Goal: Check status: Check status

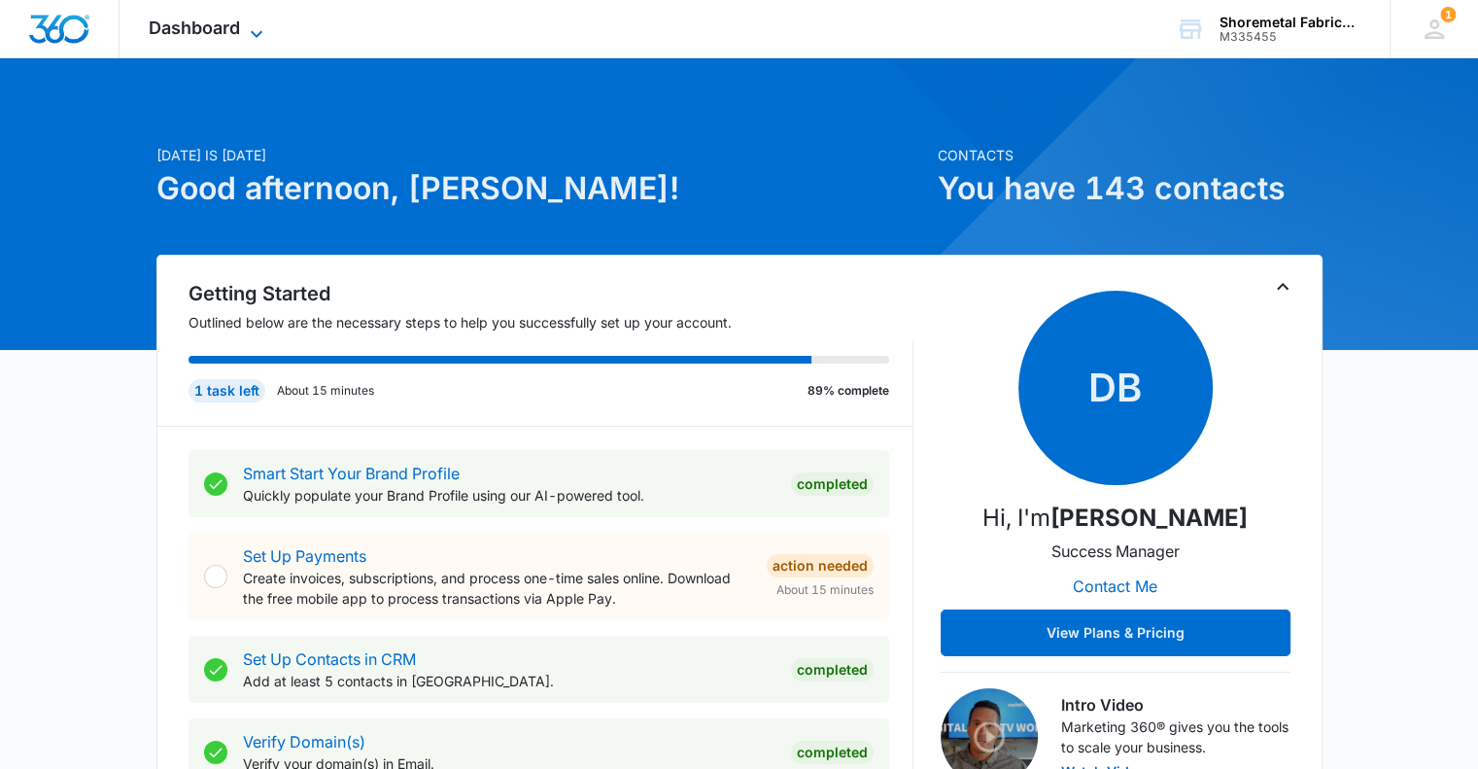
click at [254, 32] on icon at bounding box center [257, 33] width 12 height 7
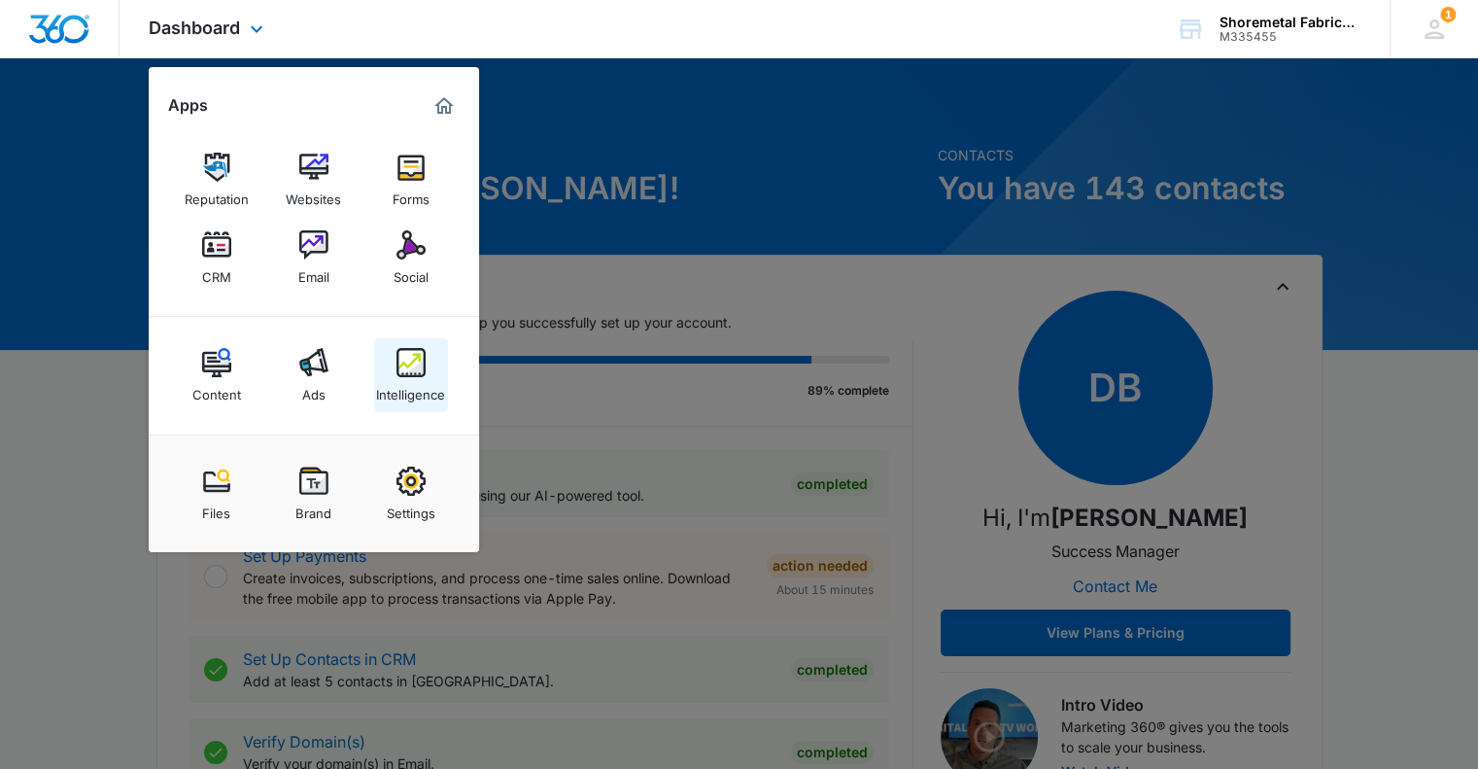
click at [400, 384] on div "Intelligence" at bounding box center [410, 389] width 69 height 25
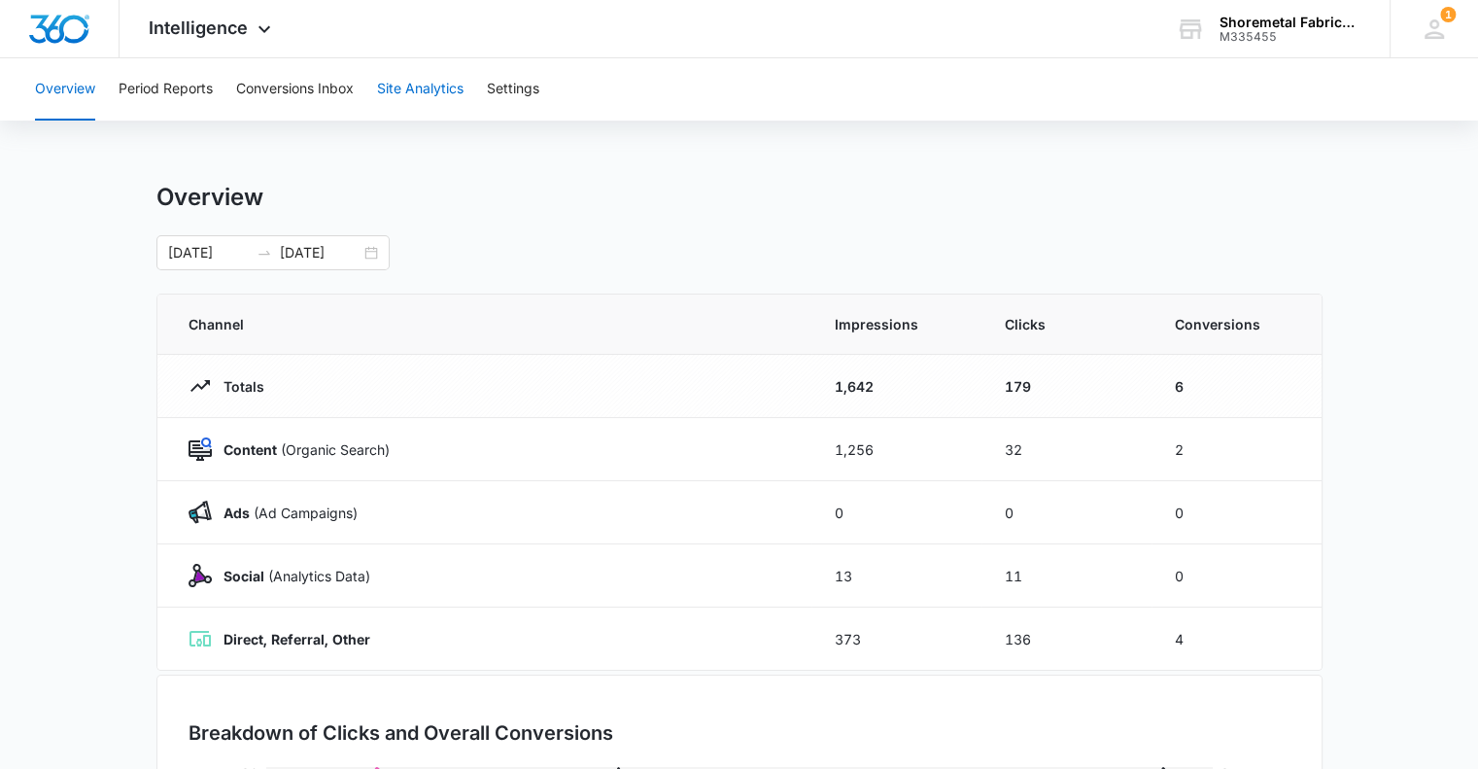
click at [417, 88] on button "Site Analytics" at bounding box center [420, 89] width 86 height 62
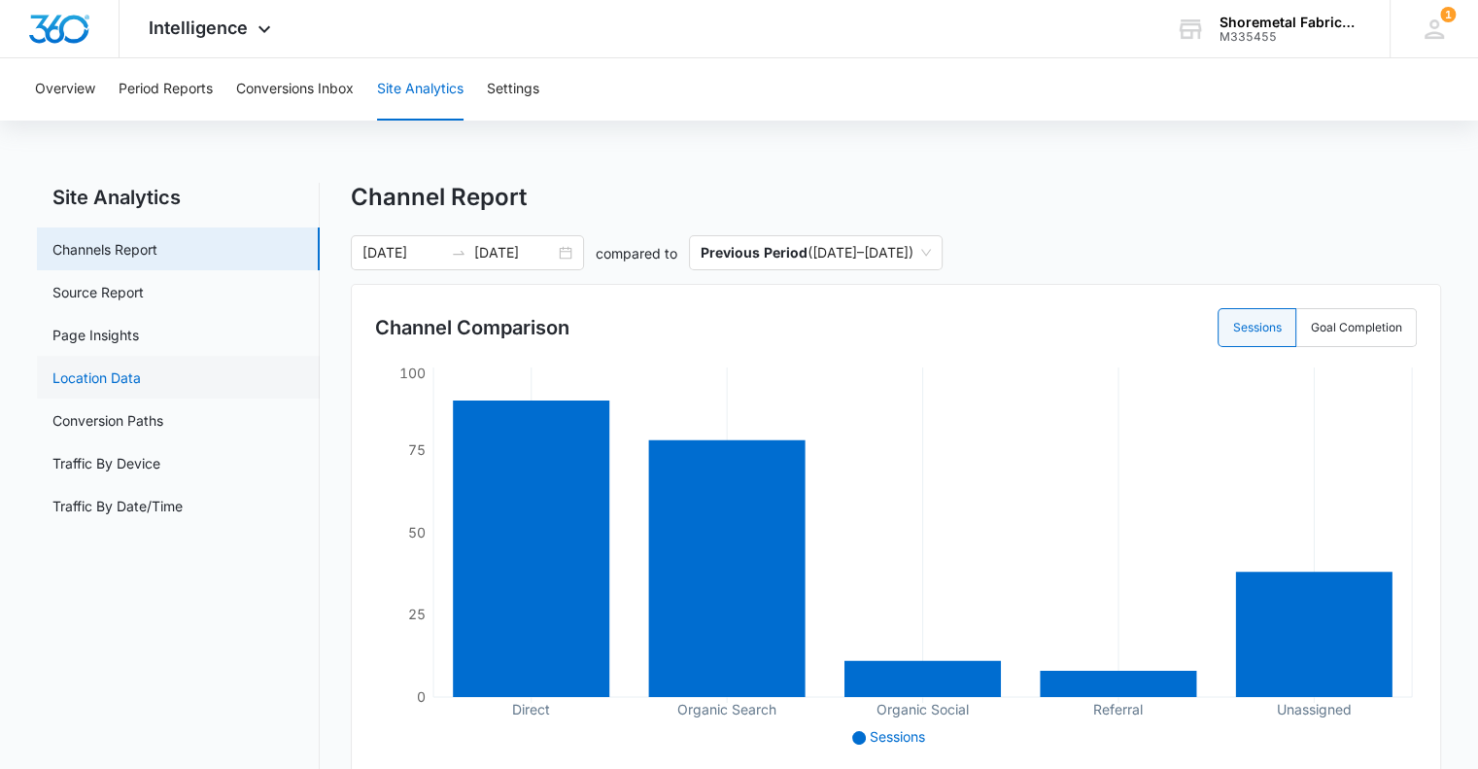
click at [109, 380] on link "Location Data" at bounding box center [96, 377] width 88 height 20
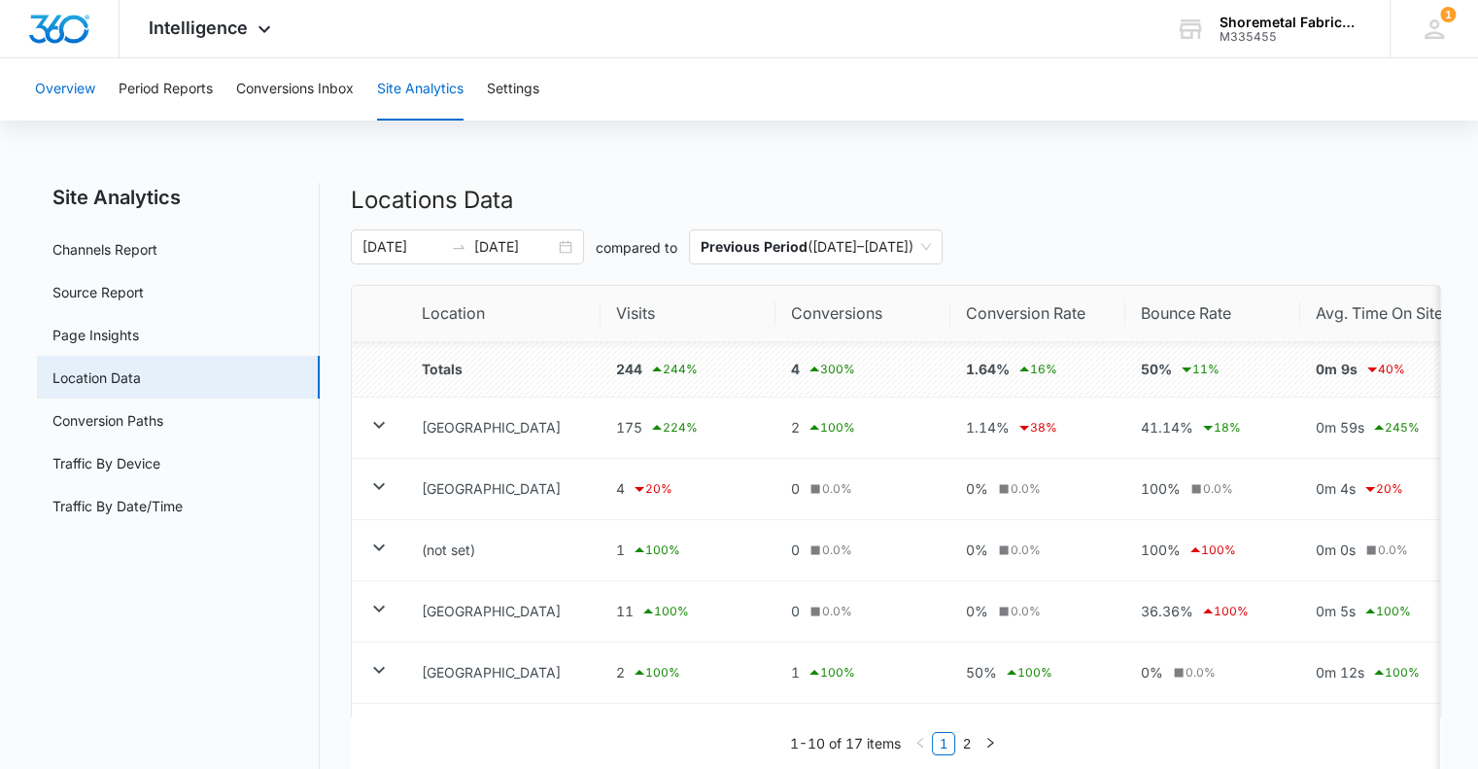
click at [86, 98] on button "Overview" at bounding box center [65, 89] width 60 height 62
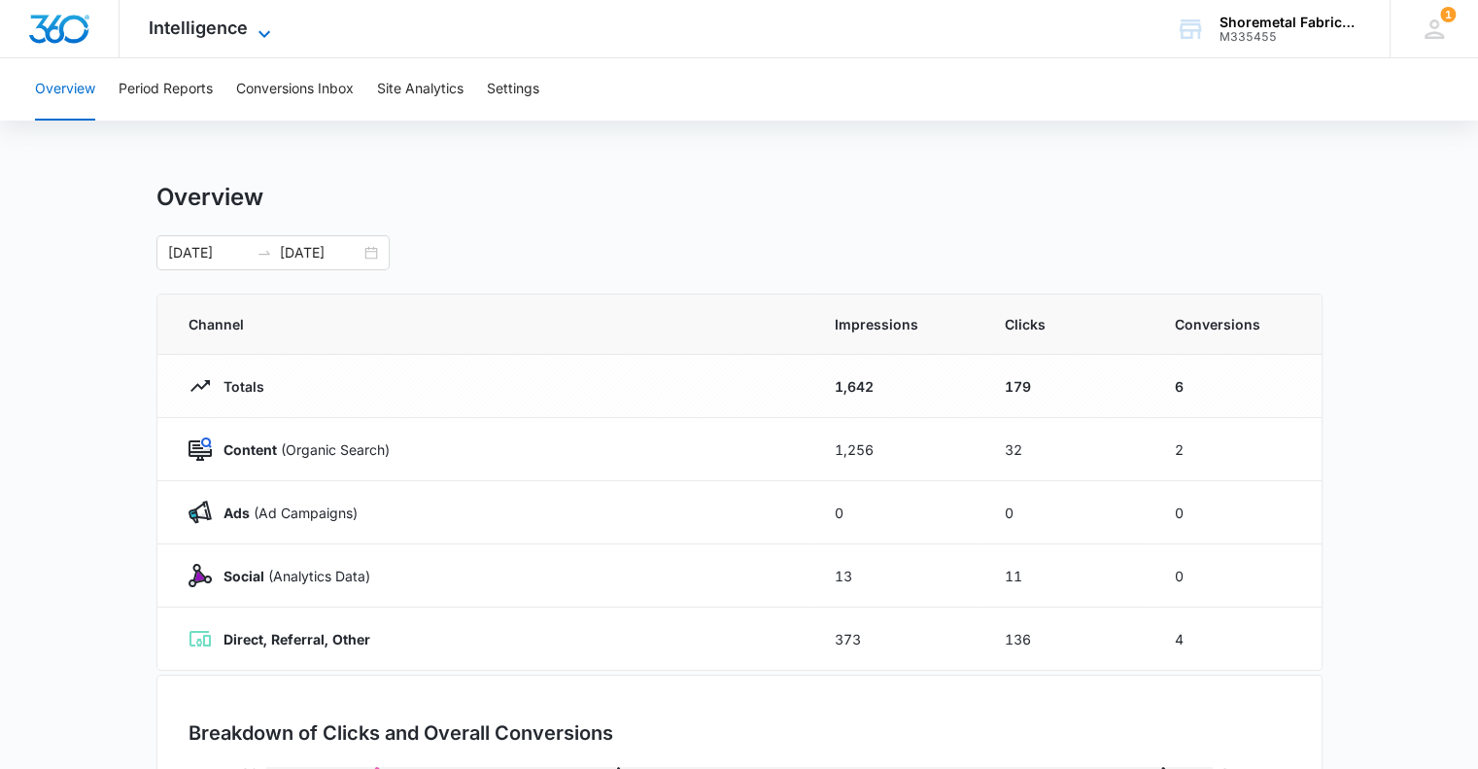
click at [222, 18] on span "Intelligence" at bounding box center [198, 27] width 99 height 20
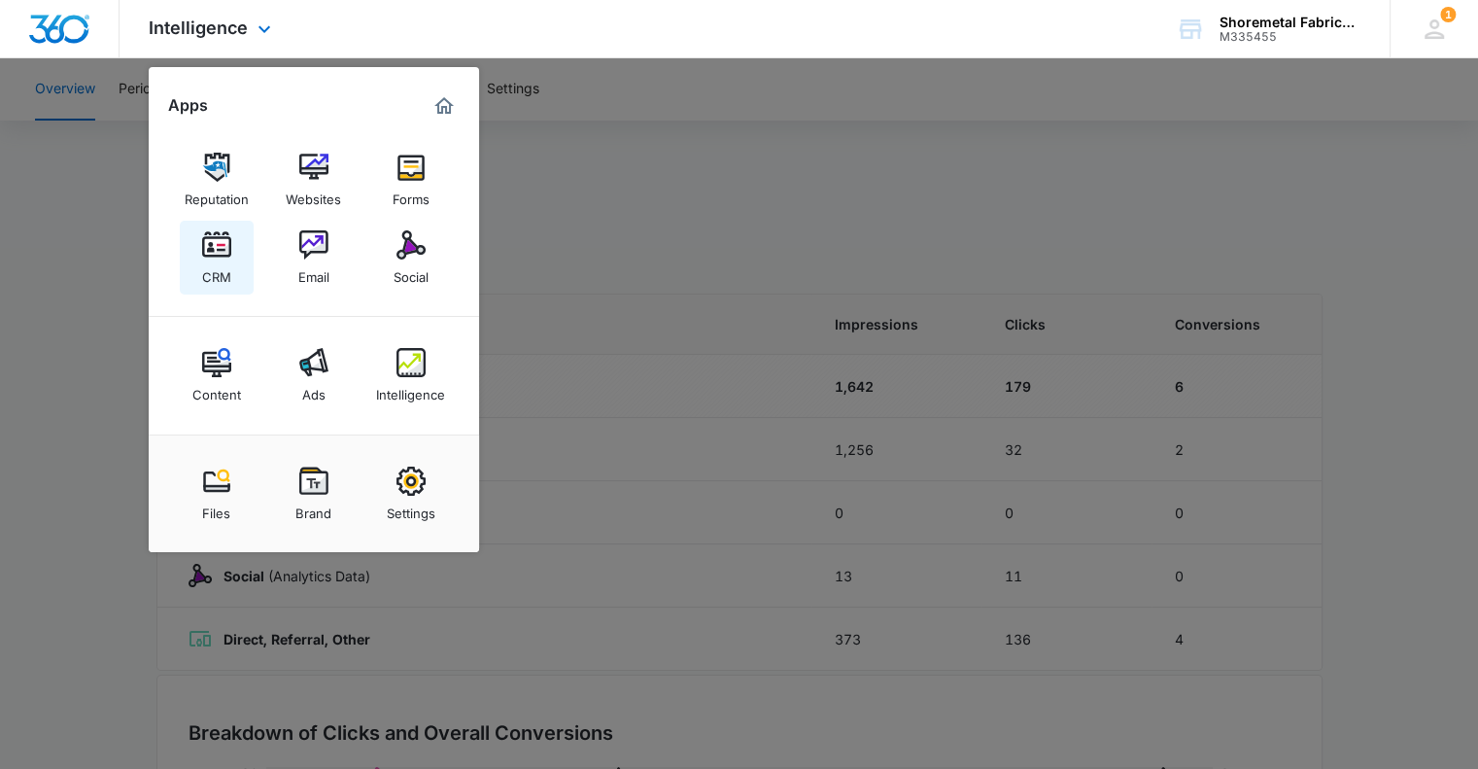
click at [214, 256] on img at bounding box center [216, 244] width 29 height 29
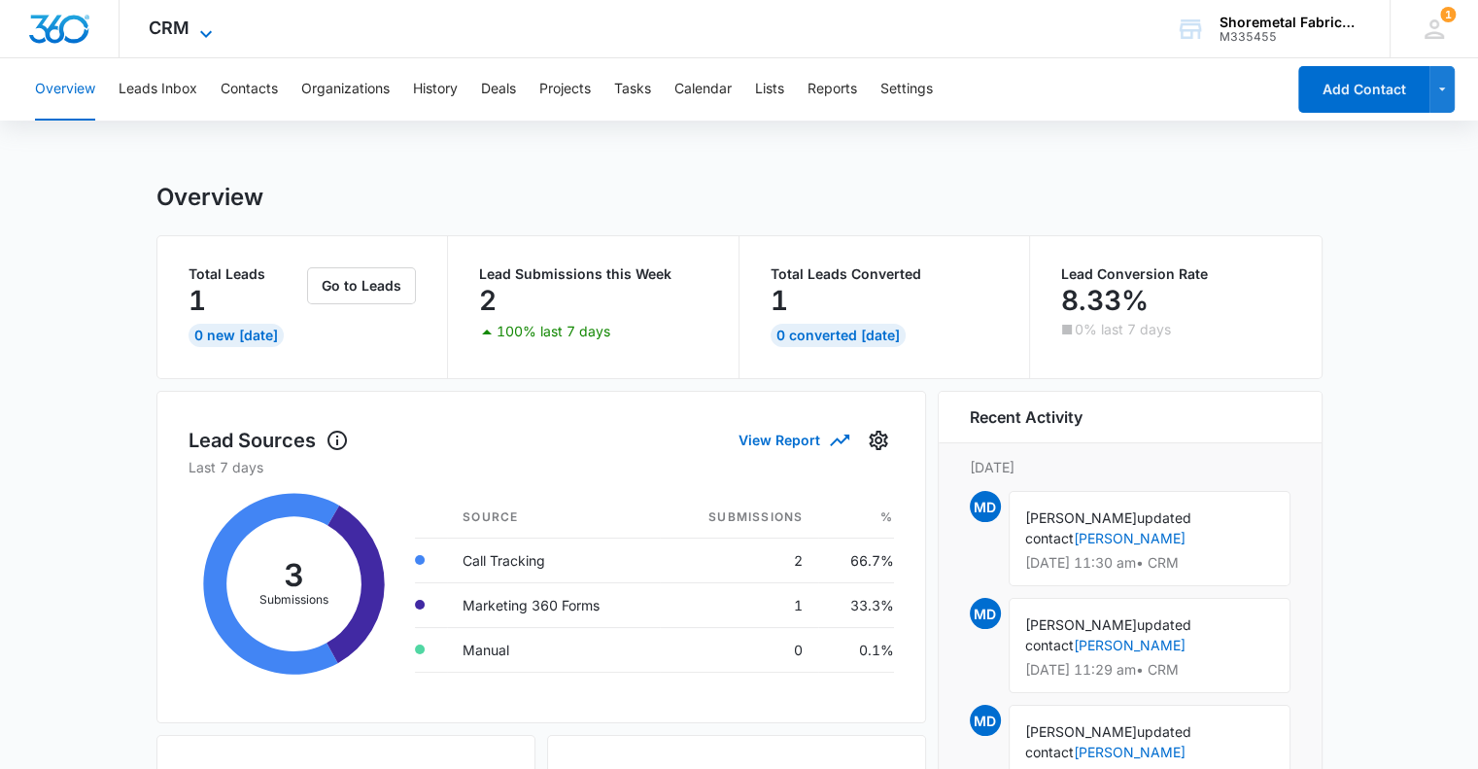
click at [210, 31] on icon at bounding box center [206, 33] width 12 height 7
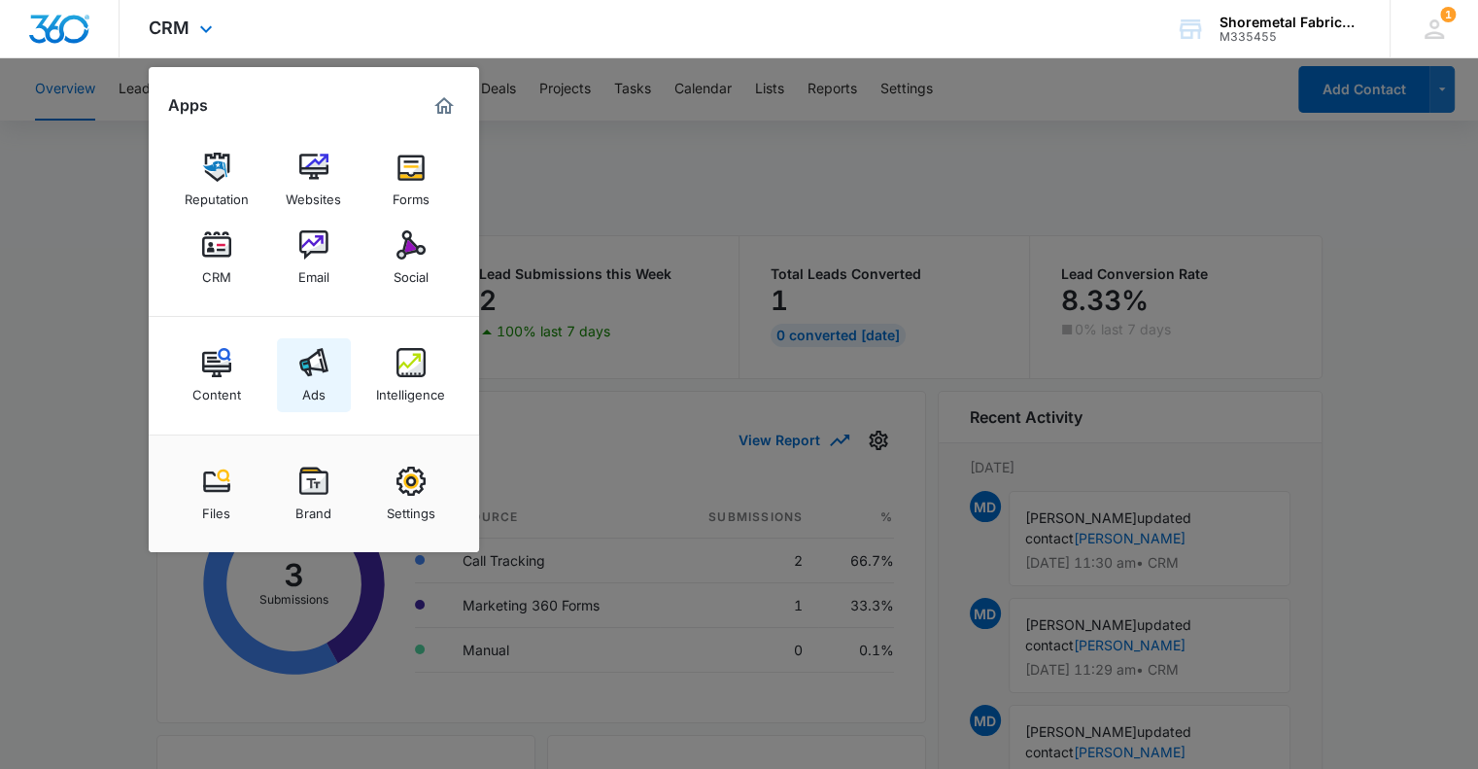
click at [323, 365] on img at bounding box center [313, 362] width 29 height 29
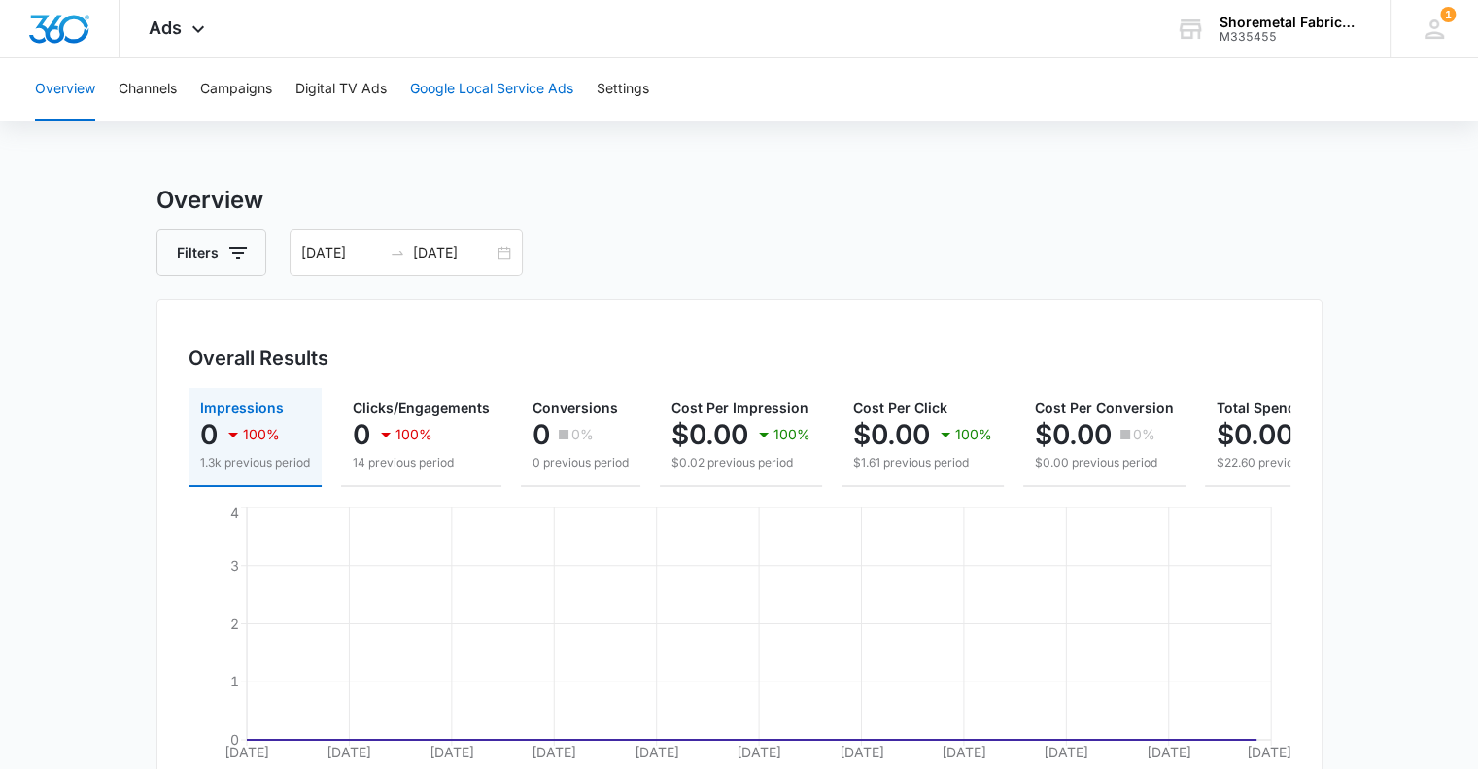
click at [444, 92] on button "Google Local Service Ads" at bounding box center [491, 89] width 163 height 62
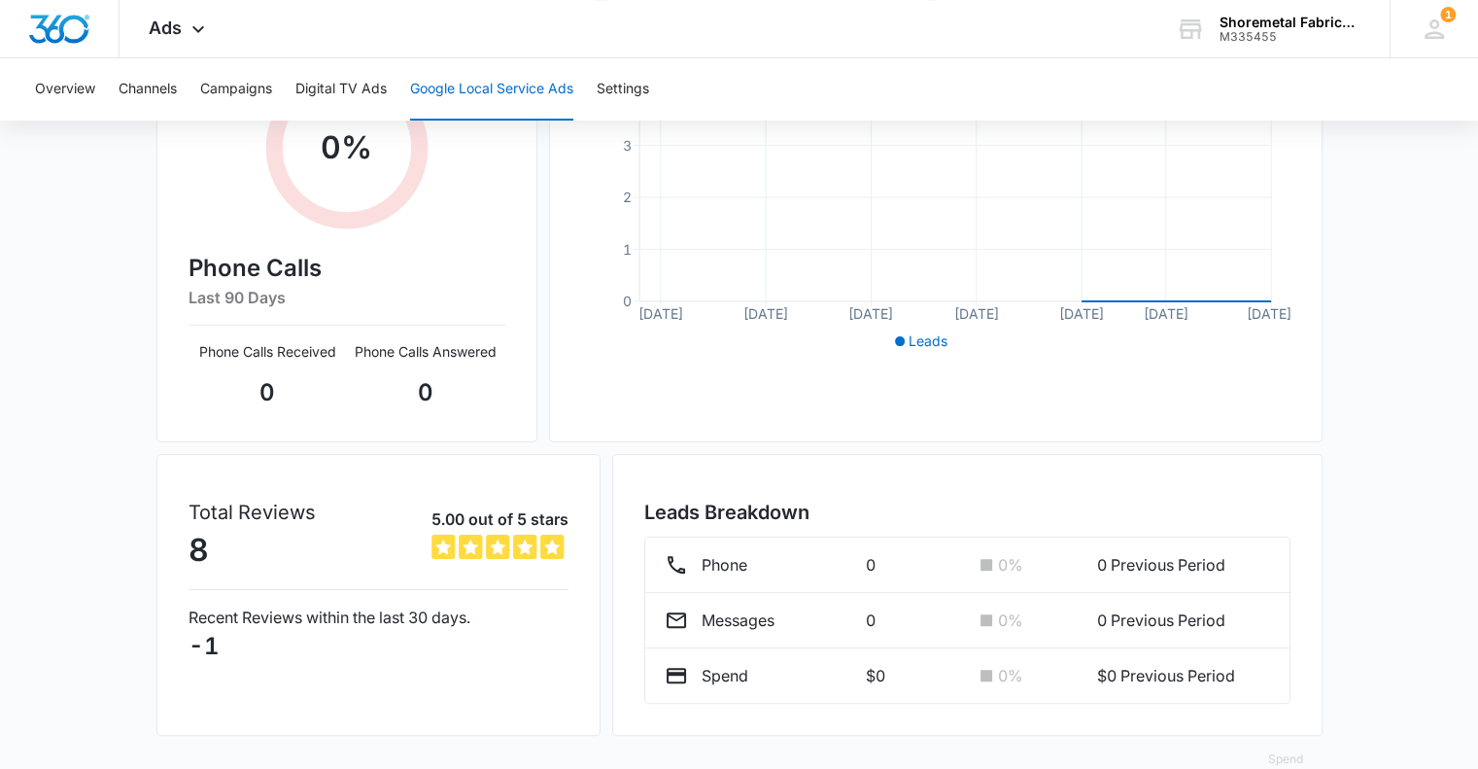
scroll to position [389, 0]
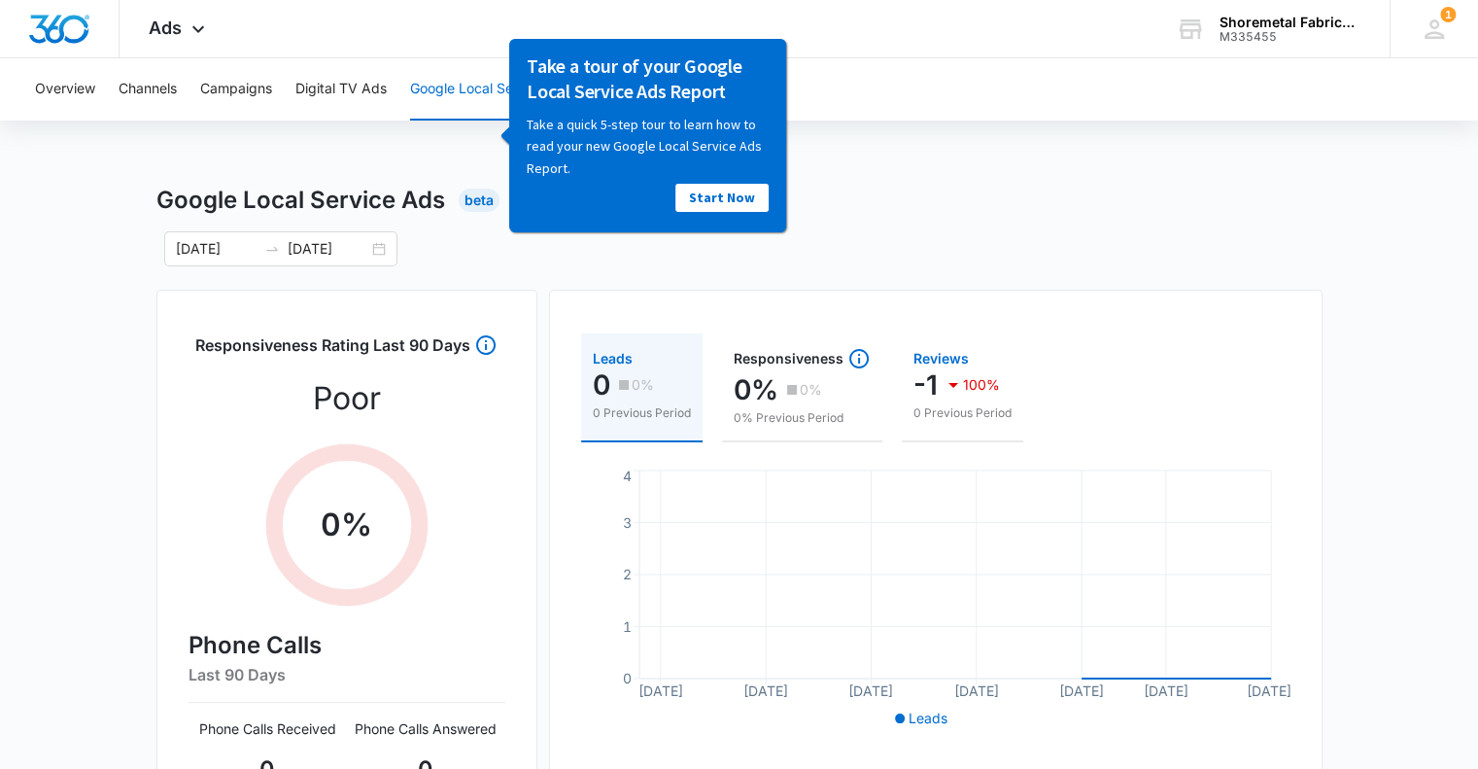
click at [952, 365] on div "100%" at bounding box center [971, 384] width 58 height 39
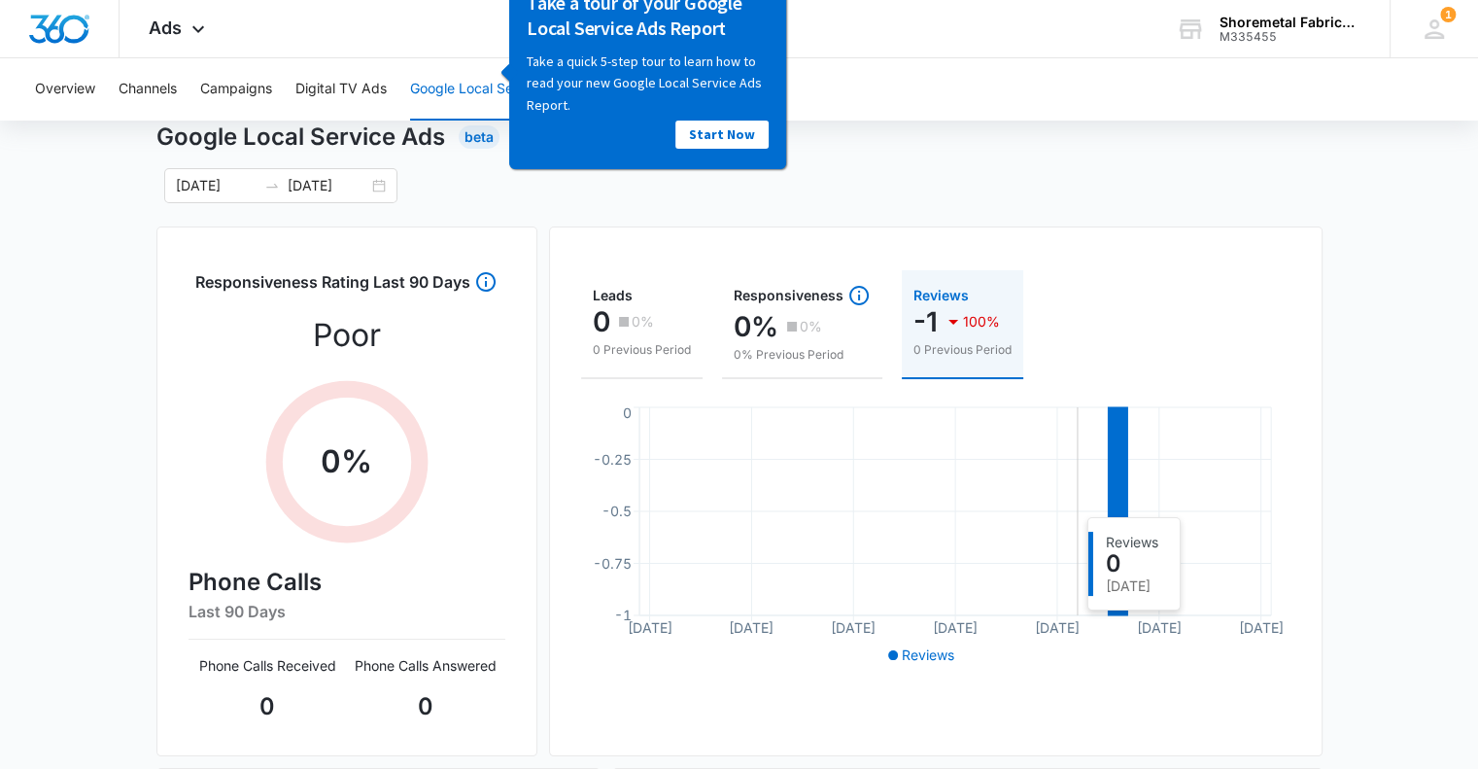
scroll to position [97, 0]
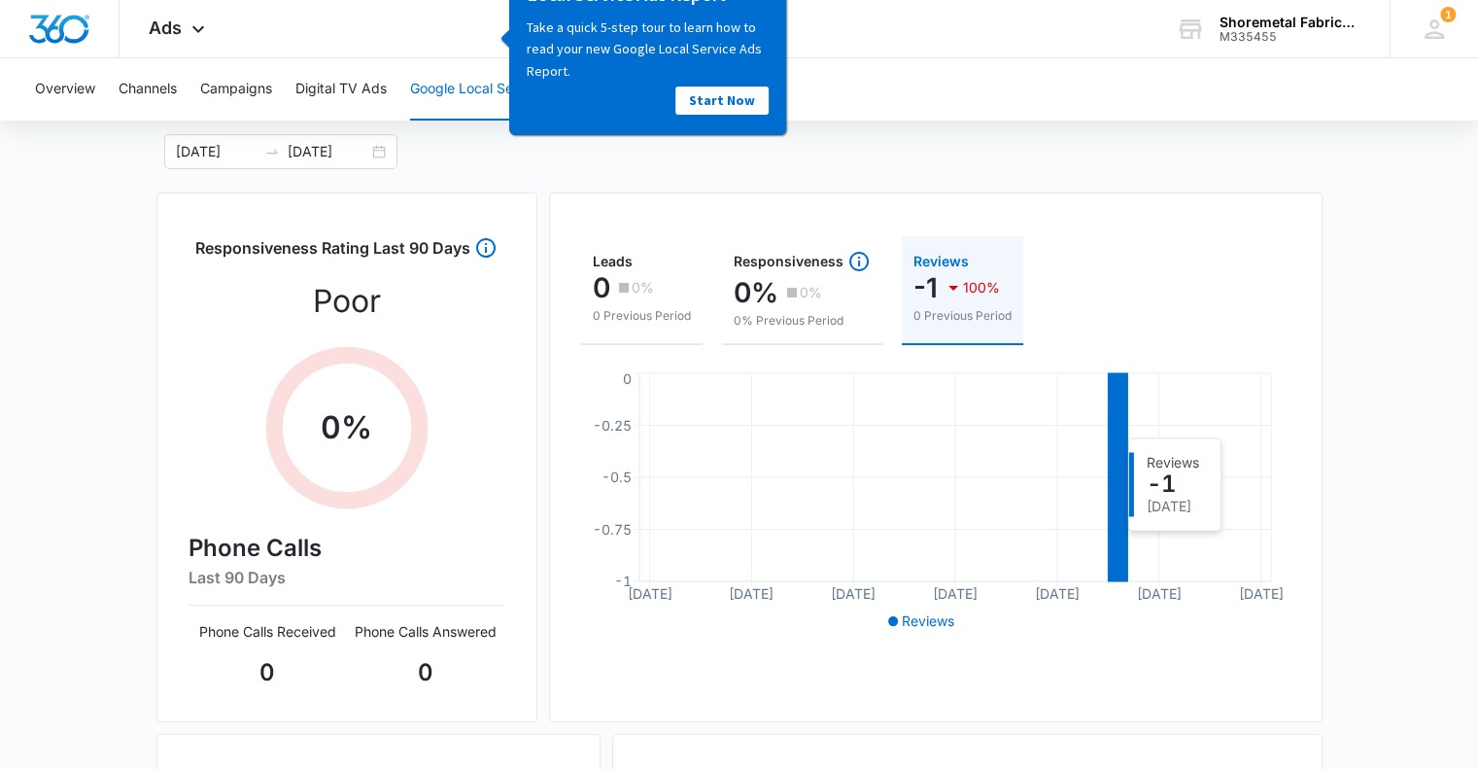
click at [1120, 539] on icon at bounding box center [1117, 477] width 19 height 208
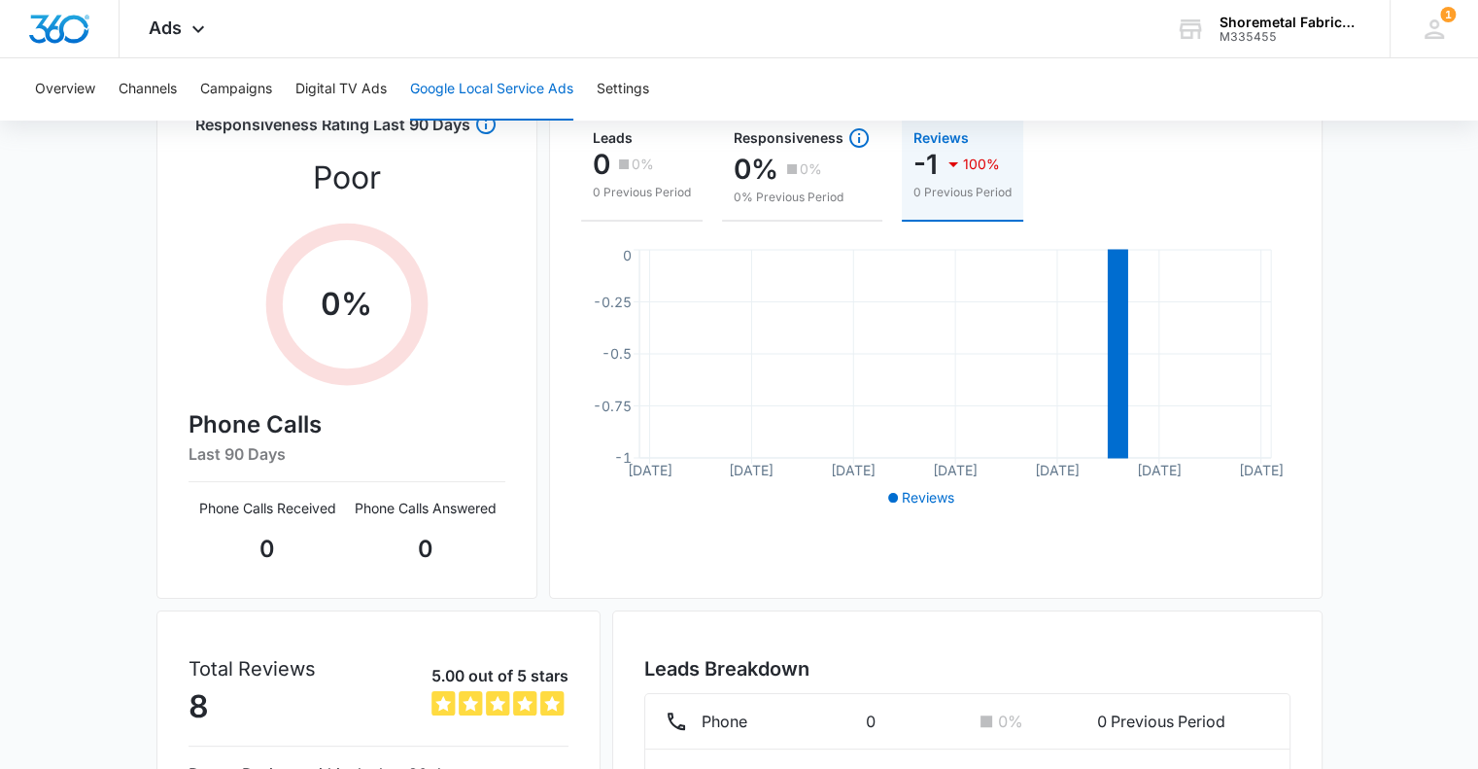
scroll to position [0, 0]
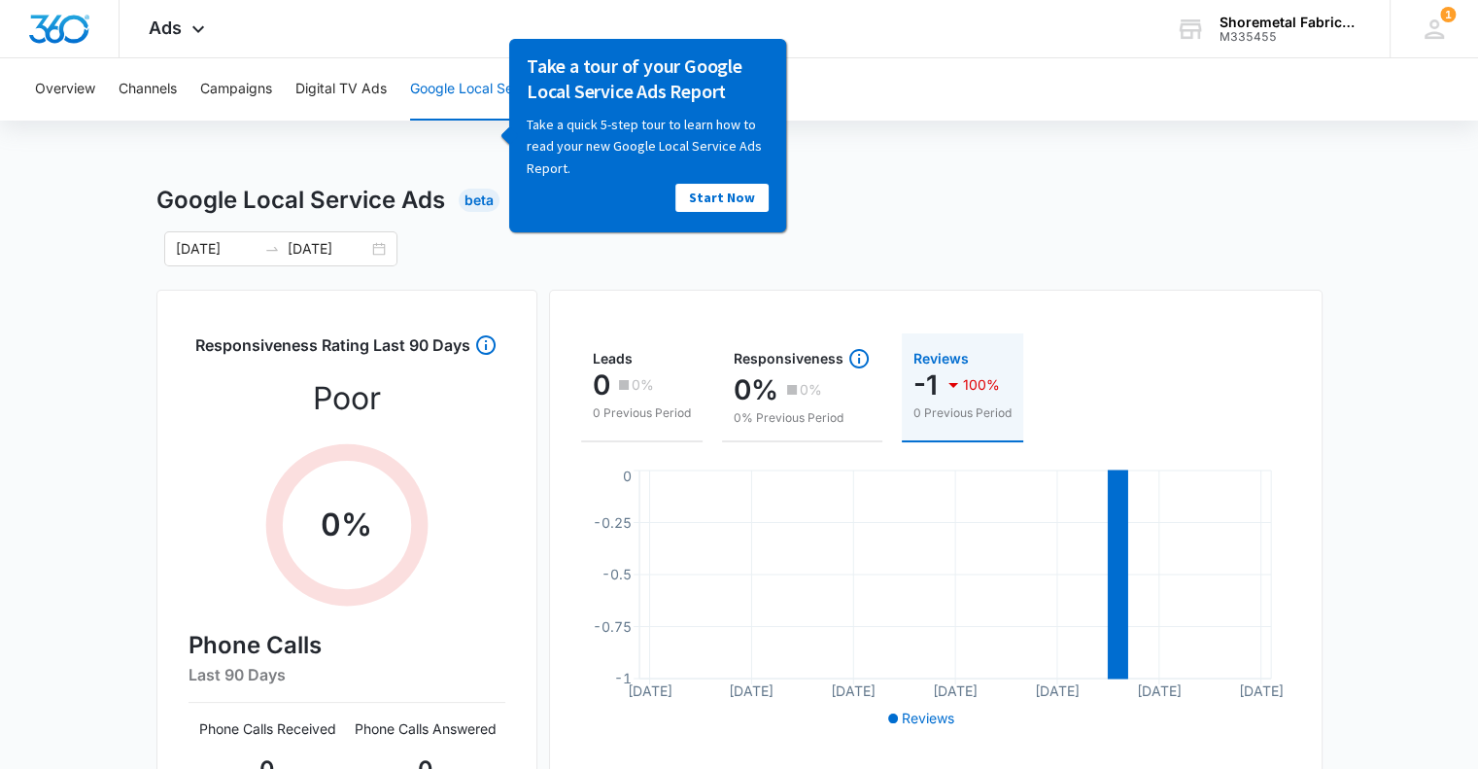
click at [1001, 159] on div "Overview Channels Campaigns Digital TV Ads Google Local Service Ads Settings Go…" at bounding box center [739, 620] width 1478 height 1124
